Goal: Information Seeking & Learning: Learn about a topic

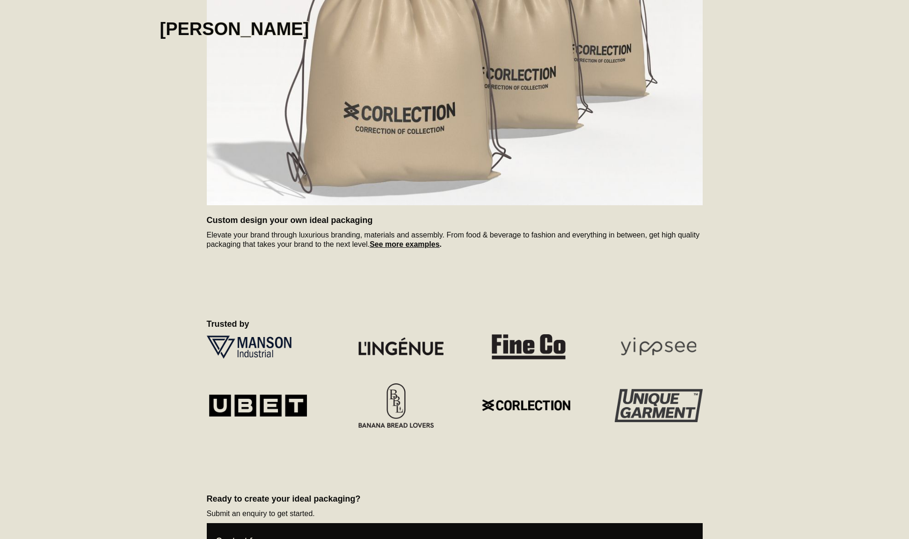
scroll to position [517, 0]
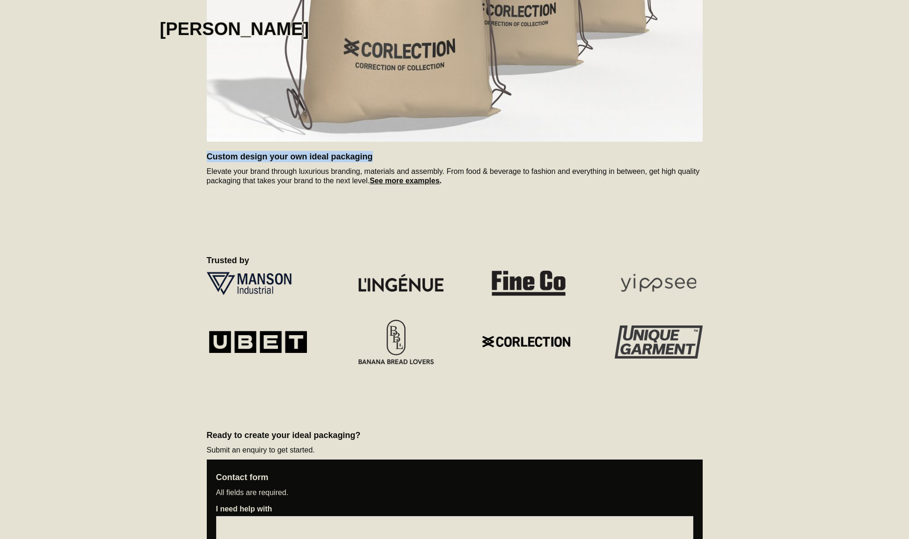
drag, startPoint x: 383, startPoint y: 154, endPoint x: 207, endPoint y: 159, distance: 176.0
click at [207, 159] on h2 "Custom design your own ideal packaging" at bounding box center [455, 156] width 496 height 11
copy h2 "Custom design your own ideal packaging"
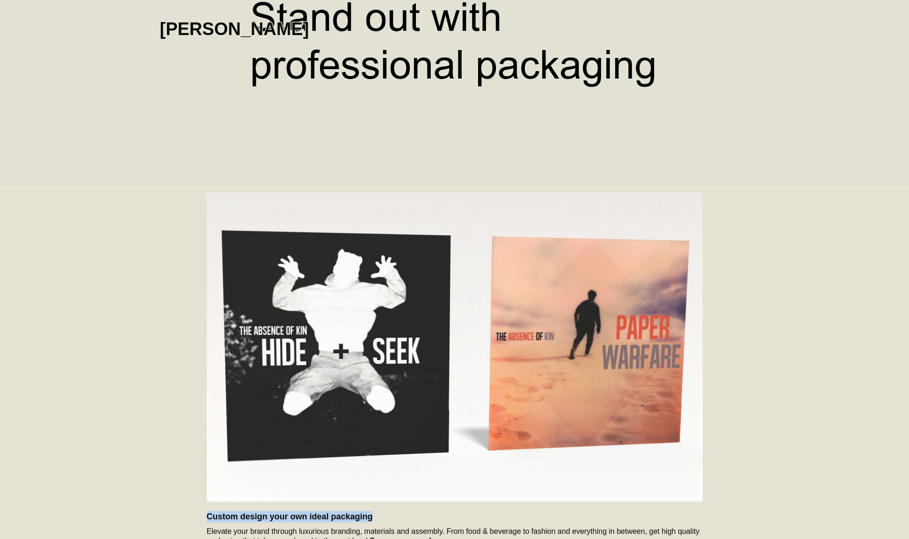
scroll to position [549, 0]
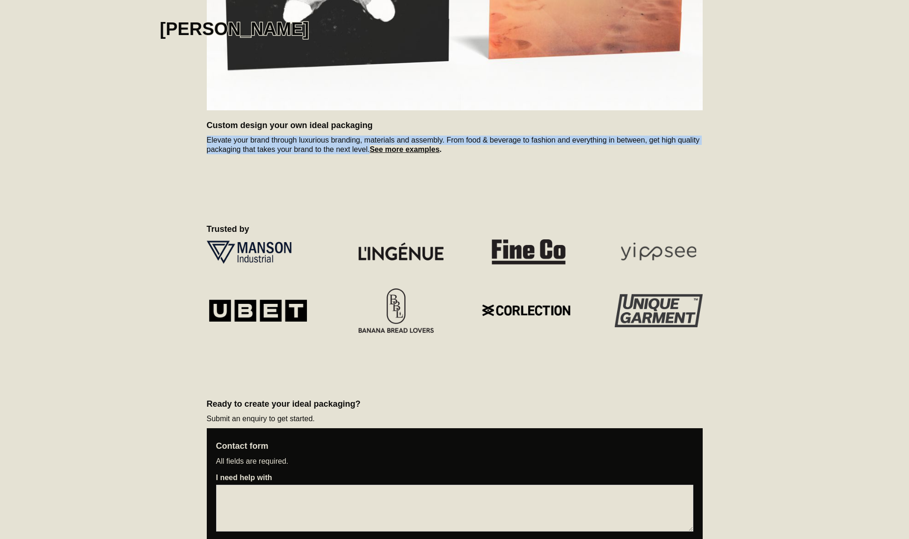
drag, startPoint x: 208, startPoint y: 139, endPoint x: 369, endPoint y: 149, distance: 160.8
click at [369, 149] on p "Elevate your brand through luxurious branding, materials and assembly. From foo…" at bounding box center [455, 145] width 496 height 19
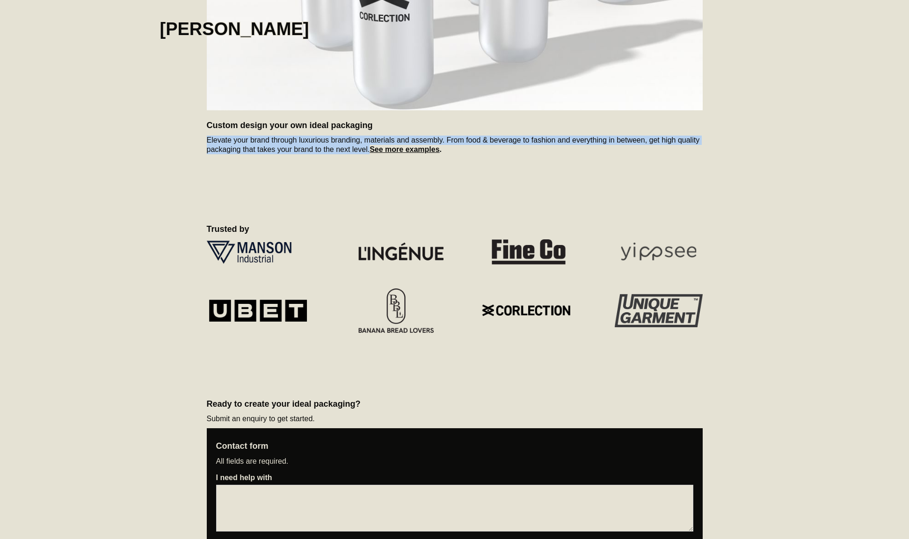
copy p "Elevate your brand through luxurious branding, materials and assembly. From foo…"
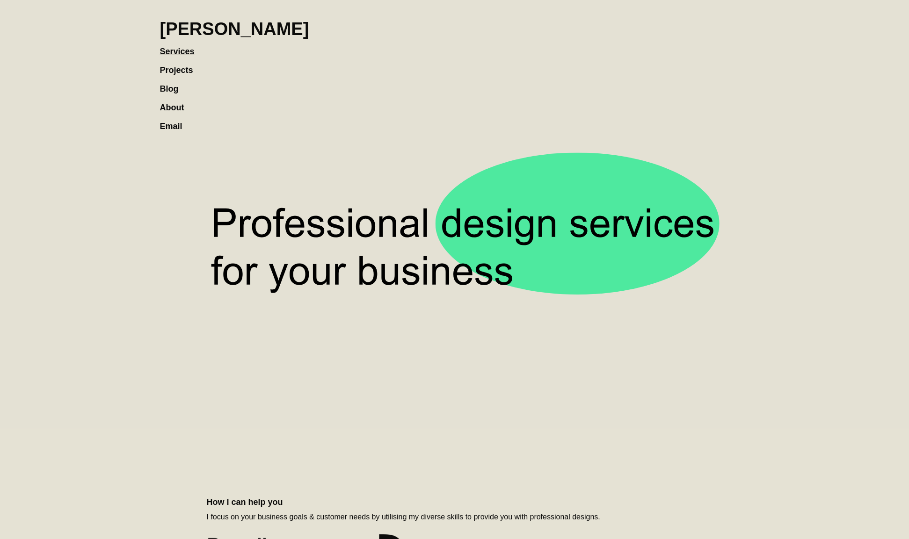
scroll to position [449, 0]
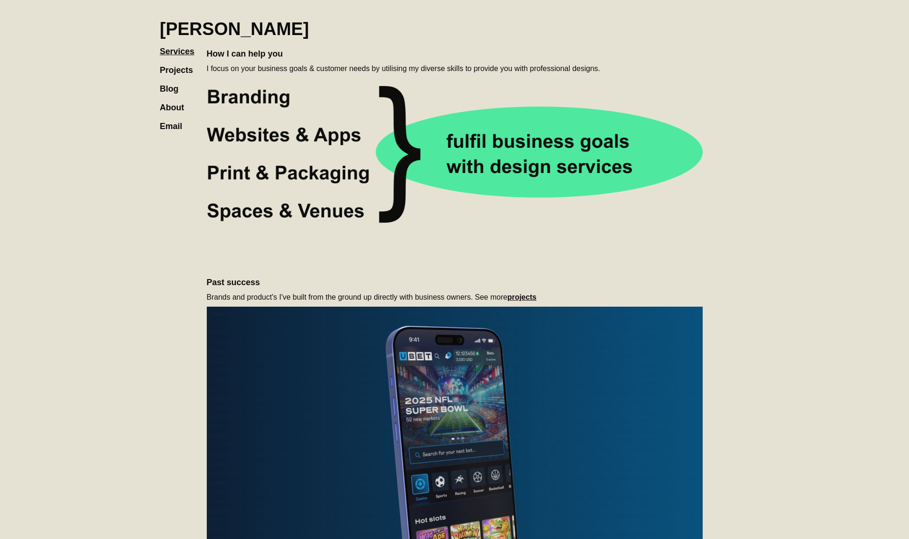
click at [590, 247] on div "‍ ‍ ‍ ‍ How I can help you I focus on your business goals & customer needs by u…" at bounding box center [455, 147] width 496 height 320
